Goal: Navigation & Orientation: Find specific page/section

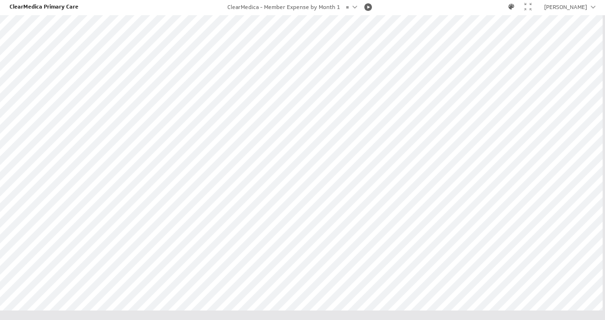
click at [352, 4] on div at bounding box center [354, 7] width 5 height 6
click at [366, 8] on div at bounding box center [368, 7] width 19 height 8
click at [352, 6] on div at bounding box center [354, 7] width 5 height 3
click at [344, 37] on span at bounding box center [346, 37] width 19 height 17
click at [38, 5] on div "ClearMedica Primary Care" at bounding box center [44, 8] width 69 height 10
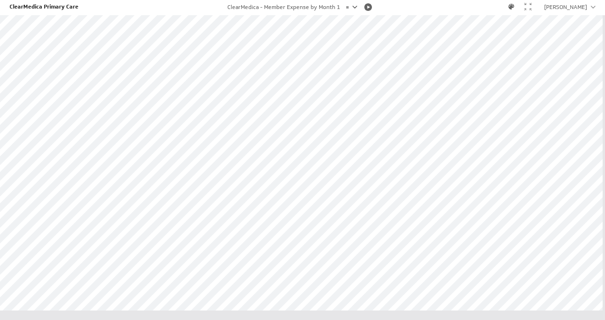
click at [352, 8] on div at bounding box center [354, 7] width 5 height 3
click at [364, 7] on div at bounding box center [368, 7] width 19 height 8
click at [367, 5] on div at bounding box center [368, 7] width 19 height 8
click at [532, 6] on div at bounding box center [528, 7] width 8 height 8
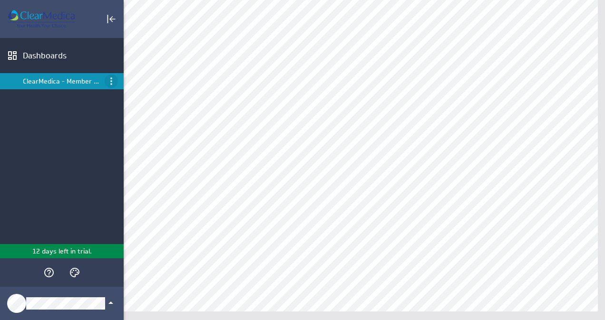
click at [109, 82] on icon "Menu" at bounding box center [111, 81] width 11 height 11
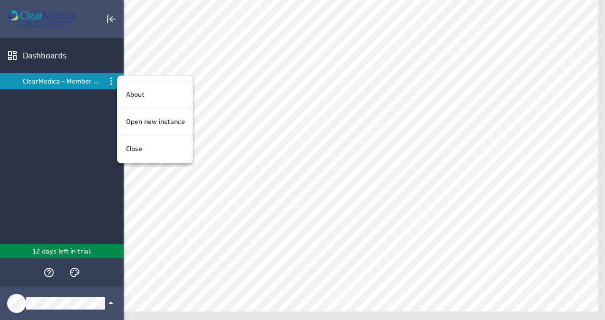
click at [10, 52] on div at bounding box center [302, 160] width 605 height 320
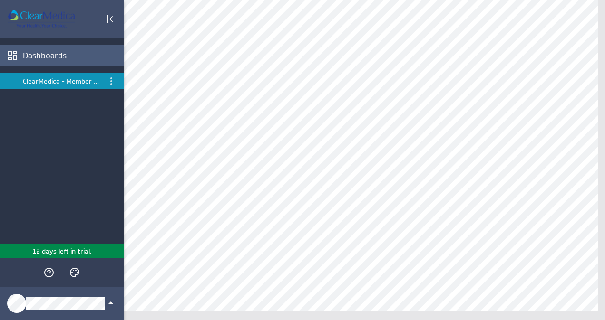
click at [10, 52] on icon "Dashboards" at bounding box center [12, 55] width 11 height 11
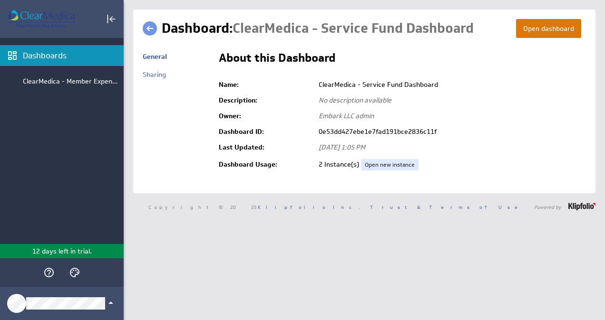
click at [550, 29] on button "Open dashboard" at bounding box center [548, 28] width 65 height 19
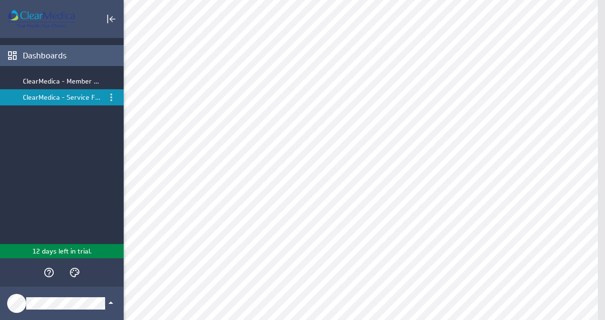
click at [40, 53] on div "Dashboards" at bounding box center [72, 55] width 98 height 10
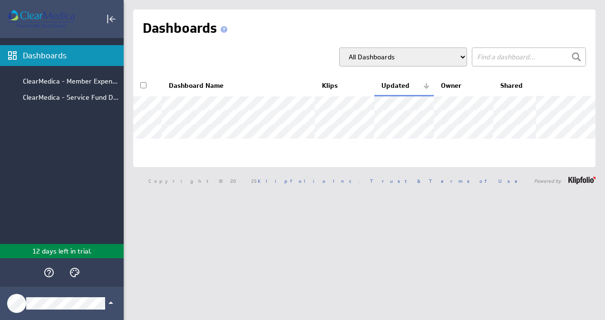
click at [433, 57] on select "All Dashboards My Dashboards Group: ClearMedica - Backoffice Group: ClearMedica…" at bounding box center [403, 57] width 128 height 19
click at [339, 48] on select "All Dashboards My Dashboards Group: ClearMedica - Backoffice Group: ClearMedica…" at bounding box center [403, 57] width 128 height 19
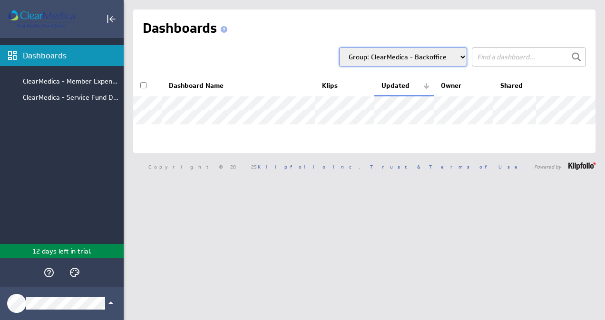
click at [446, 55] on select "All Dashboards My Dashboards Group: ClearMedica - Backoffice Group: ClearMedica…" at bounding box center [403, 57] width 128 height 19
select select "149ab0d789ca292d36ba180bb8f288d1"
click at [339, 48] on select "All Dashboards My Dashboards Group: ClearMedica - Backoffice Group: ClearMedica…" at bounding box center [403, 57] width 128 height 19
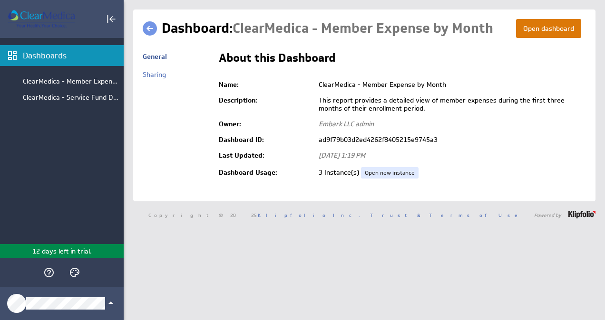
click at [536, 30] on button "Open dashboard" at bounding box center [548, 28] width 65 height 19
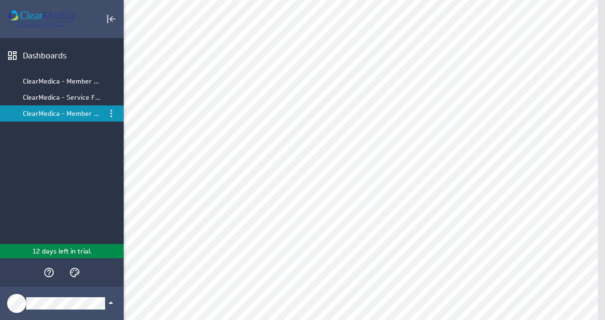
scroll to position [69, 0]
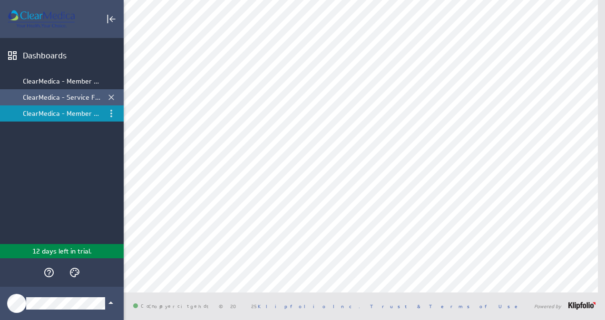
click at [71, 95] on div "ClearMedica - Service Fund Dashboard" at bounding box center [62, 97] width 79 height 9
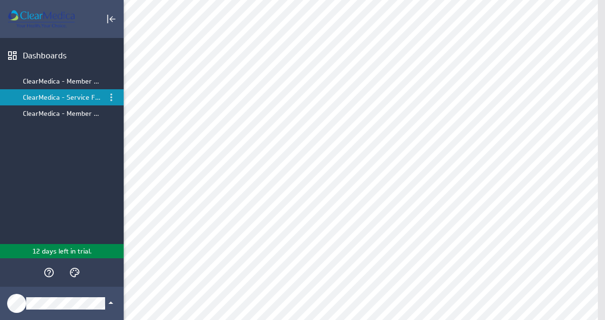
scroll to position [0, 0]
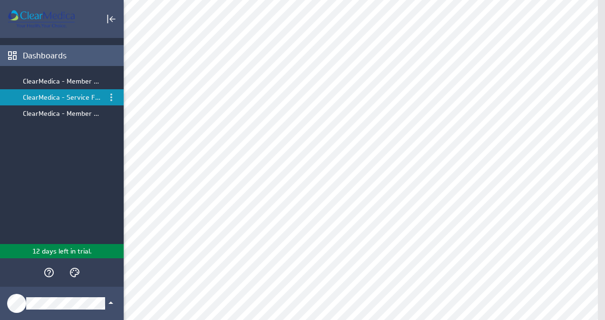
click at [48, 57] on div "Dashboards" at bounding box center [72, 55] width 98 height 10
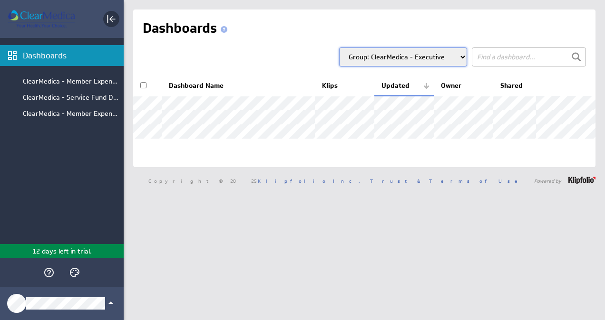
click at [110, 19] on icon "Collapse" at bounding box center [112, 19] width 6 height 6
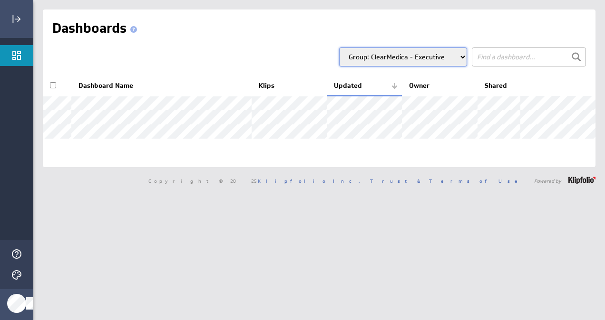
click at [425, 55] on select "All Dashboards My Dashboards Group: ClearMedica - Backoffice Group: ClearMedica…" at bounding box center [403, 57] width 128 height 19
click at [339, 48] on select "All Dashboards My Dashboards Group: ClearMedica - Backoffice Group: ClearMedica…" at bounding box center [403, 57] width 128 height 19
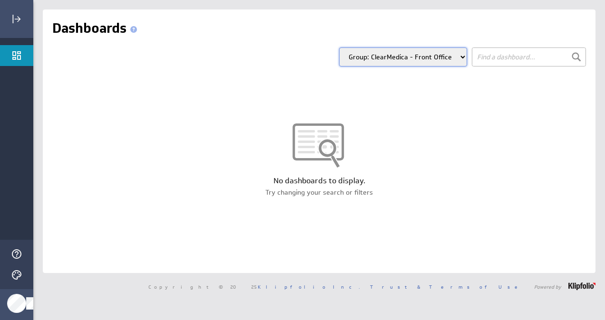
click at [393, 56] on select "All Dashboards My Dashboards Group: ClearMedica - Backoffice Group: ClearMedica…" at bounding box center [403, 57] width 128 height 19
select select "all"
click at [339, 48] on select "All Dashboards My Dashboards Group: ClearMedica - Backoffice Group: ClearMedica…" at bounding box center [403, 57] width 128 height 19
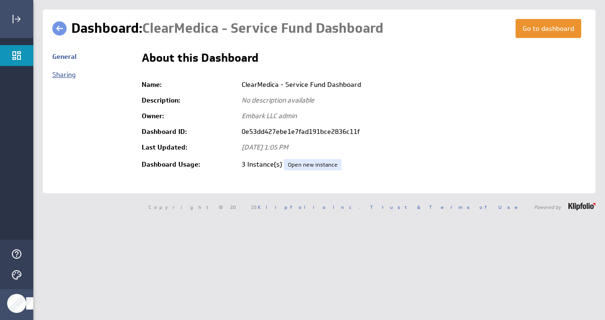
click at [60, 73] on link "Sharing" at bounding box center [63, 74] width 23 height 9
click at [60, 57] on link "General" at bounding box center [64, 56] width 24 height 9
click at [539, 28] on link "Go to dashboard" at bounding box center [548, 28] width 66 height 19
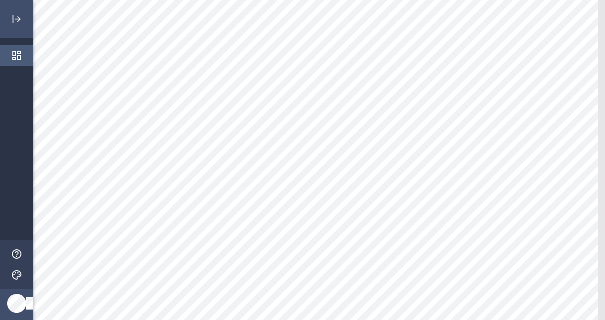
click at [16, 51] on icon "Dashboards" at bounding box center [16, 55] width 11 height 11
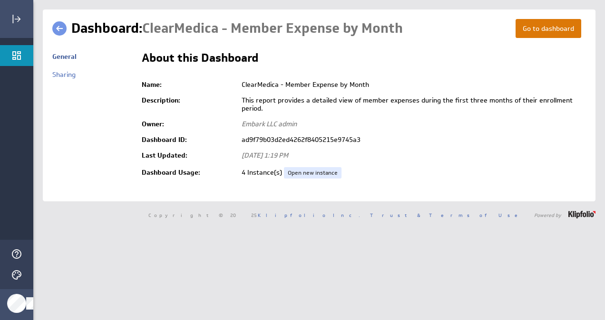
click at [530, 29] on link "Go to dashboard" at bounding box center [548, 28] width 66 height 19
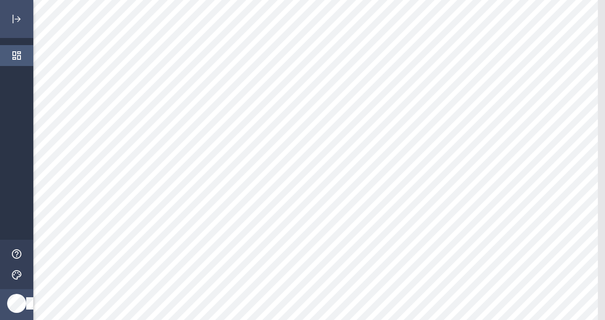
click at [15, 57] on icon "Dashboards" at bounding box center [16, 55] width 11 height 11
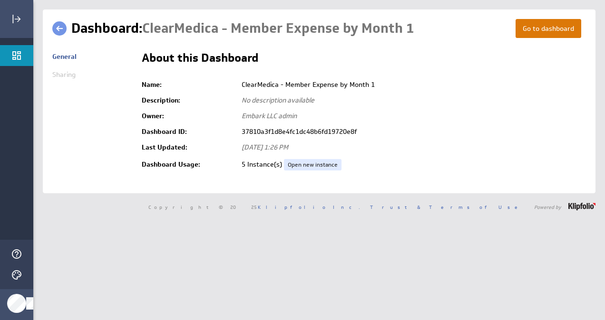
click at [544, 30] on link "Go to dashboard" at bounding box center [548, 28] width 66 height 19
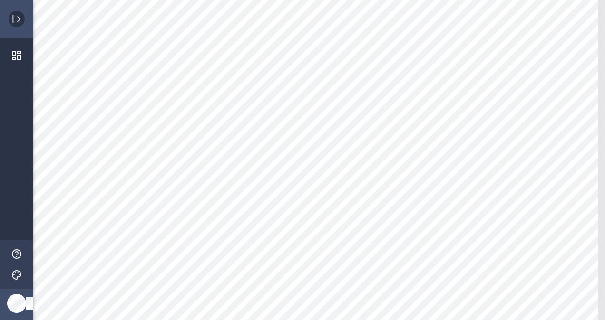
click at [14, 18] on icon "Expand" at bounding box center [16, 18] width 11 height 11
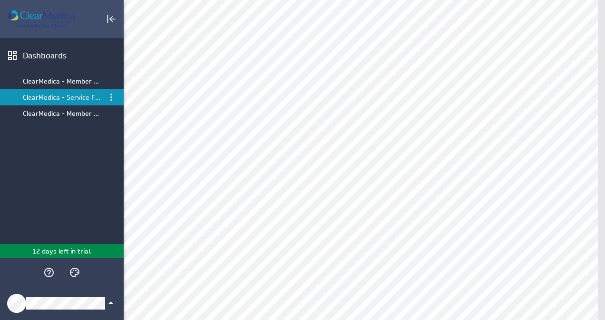
click at [111, 301] on icon "Klipfolio Account" at bounding box center [110, 303] width 11 height 11
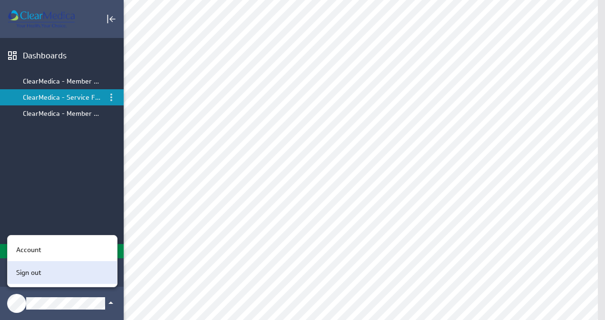
click at [53, 270] on div "Sign out" at bounding box center [60, 273] width 97 height 10
